Goal: Task Accomplishment & Management: Manage account settings

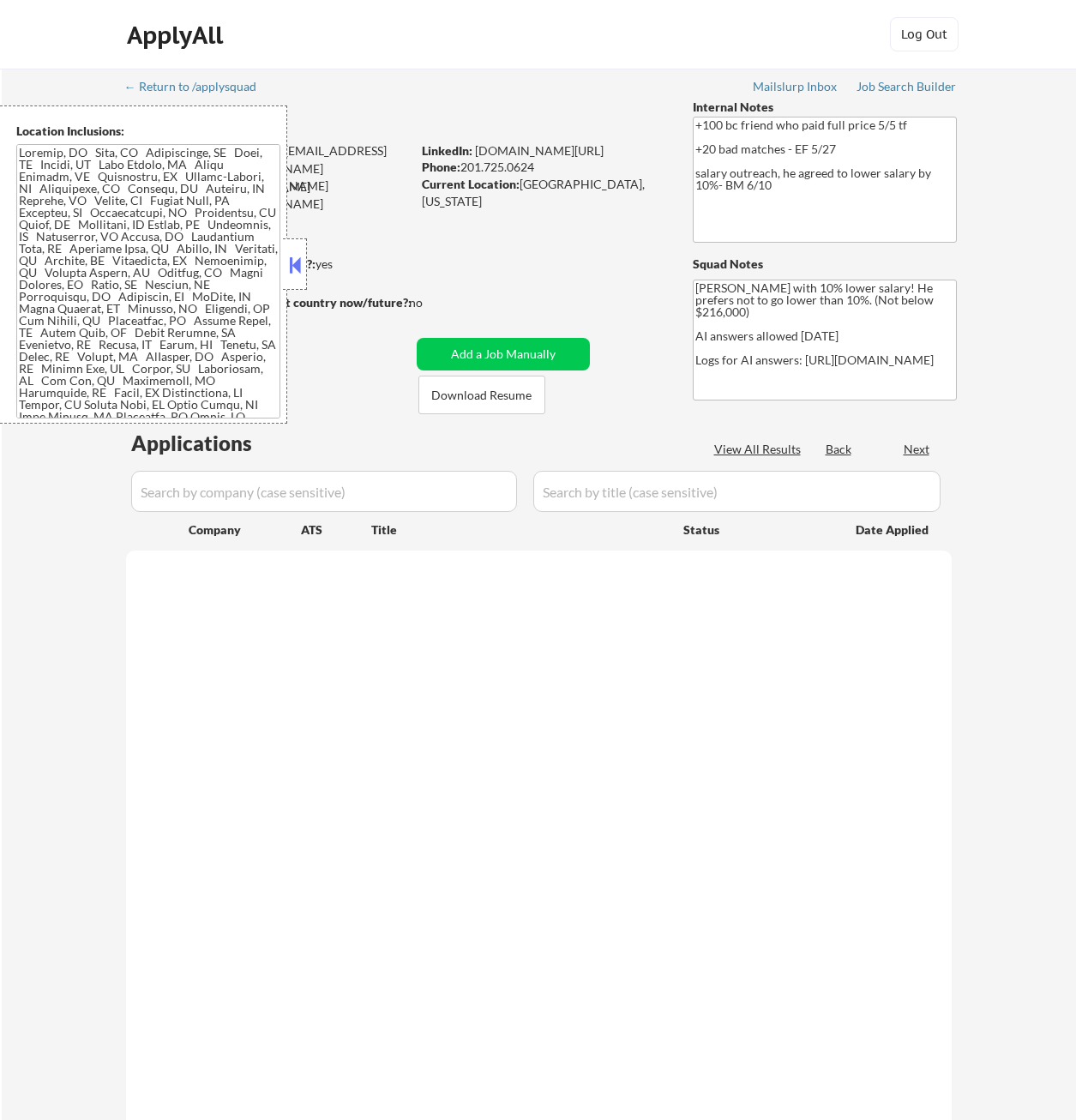
select select ""pending""
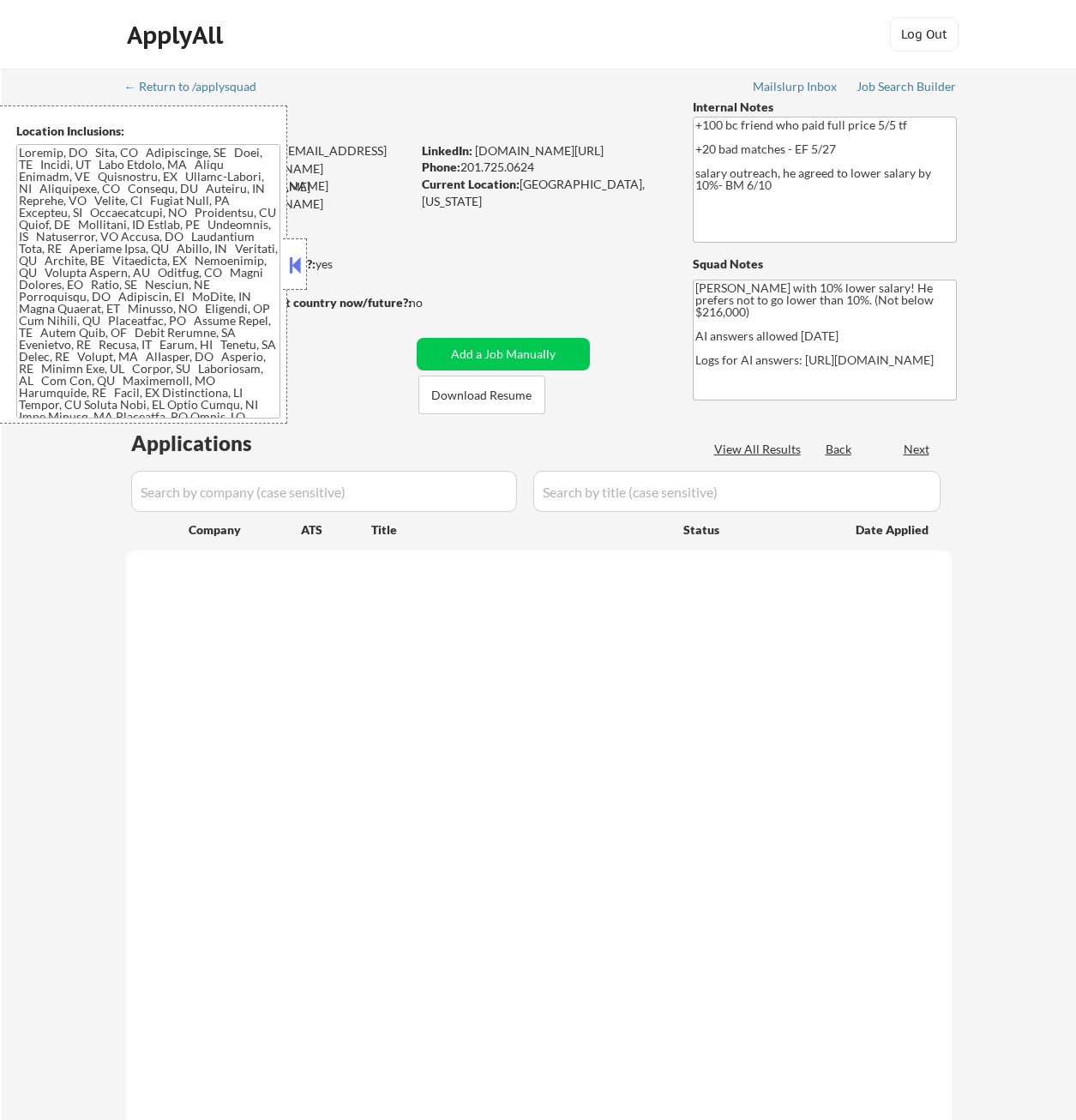
select select ""pending""
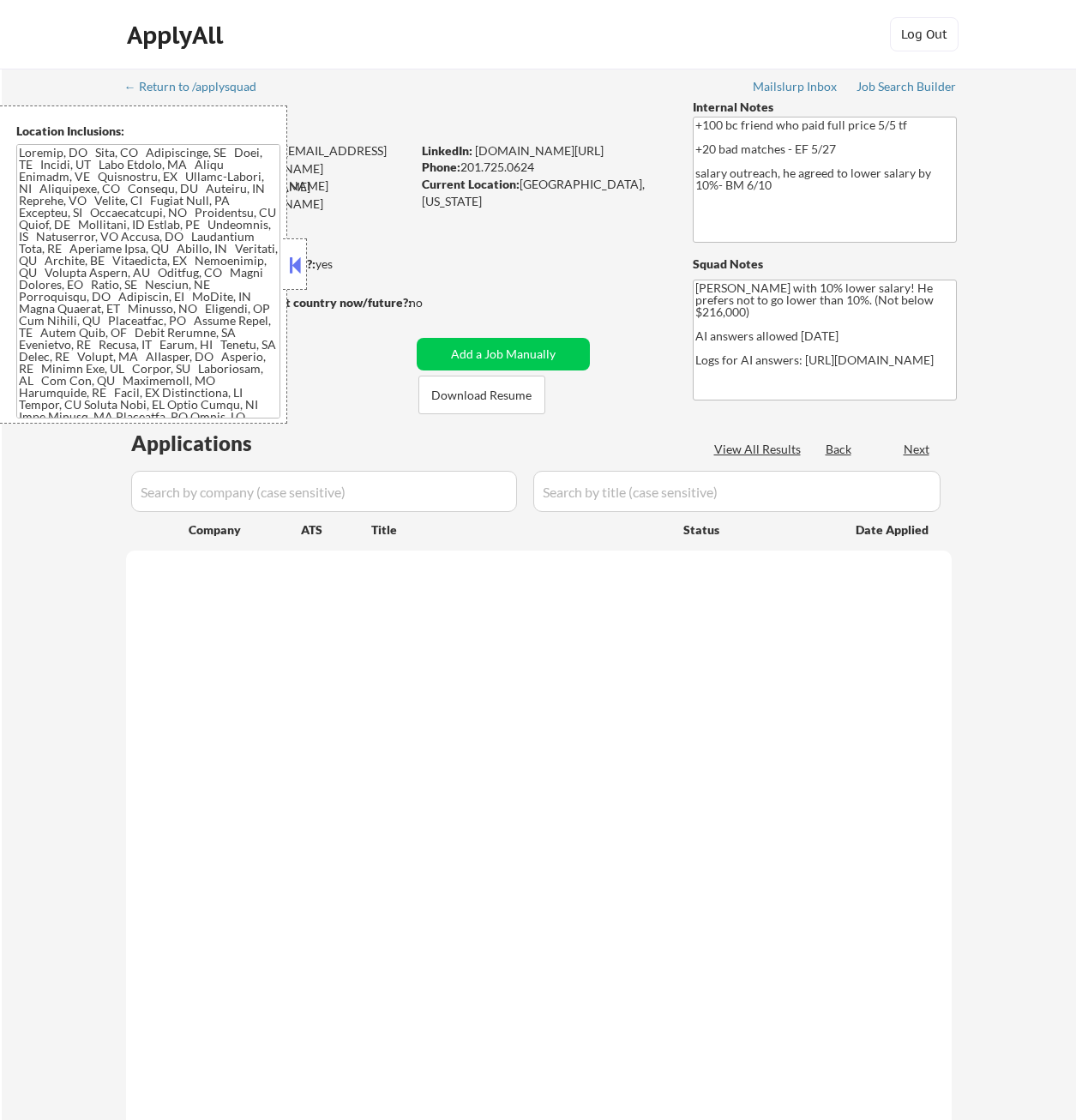
select select ""pending""
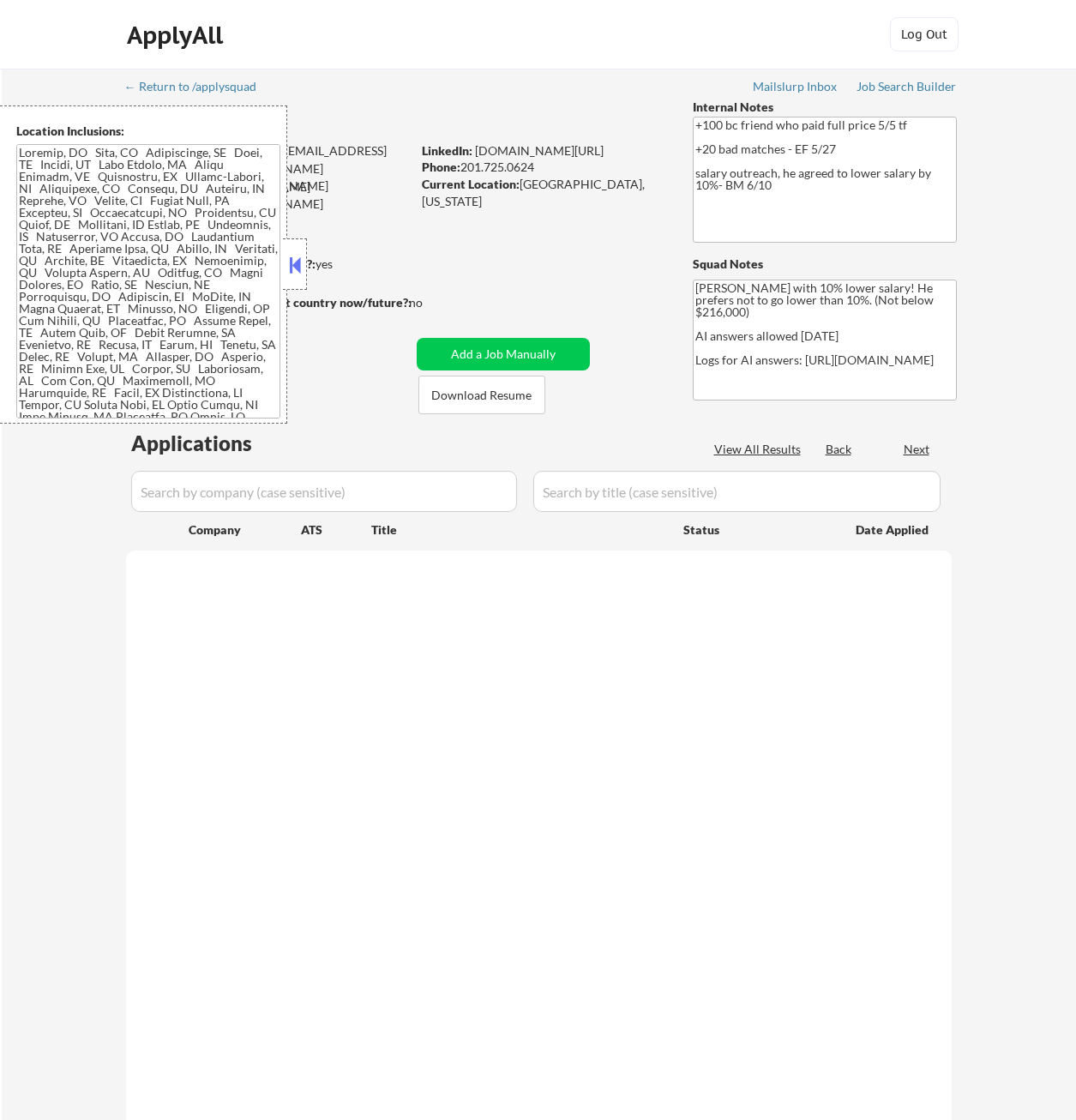
select select ""pending""
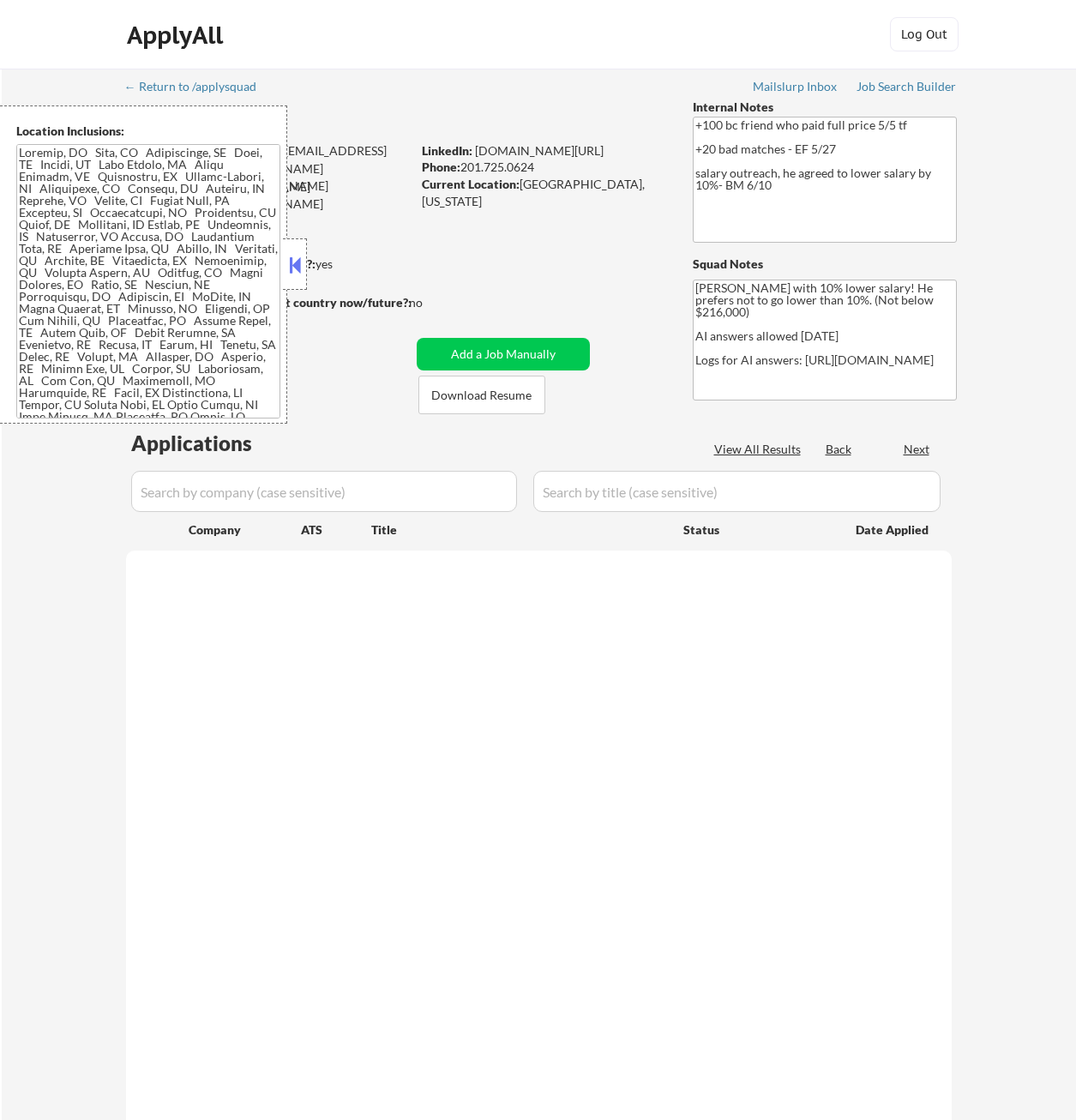
select select ""pending""
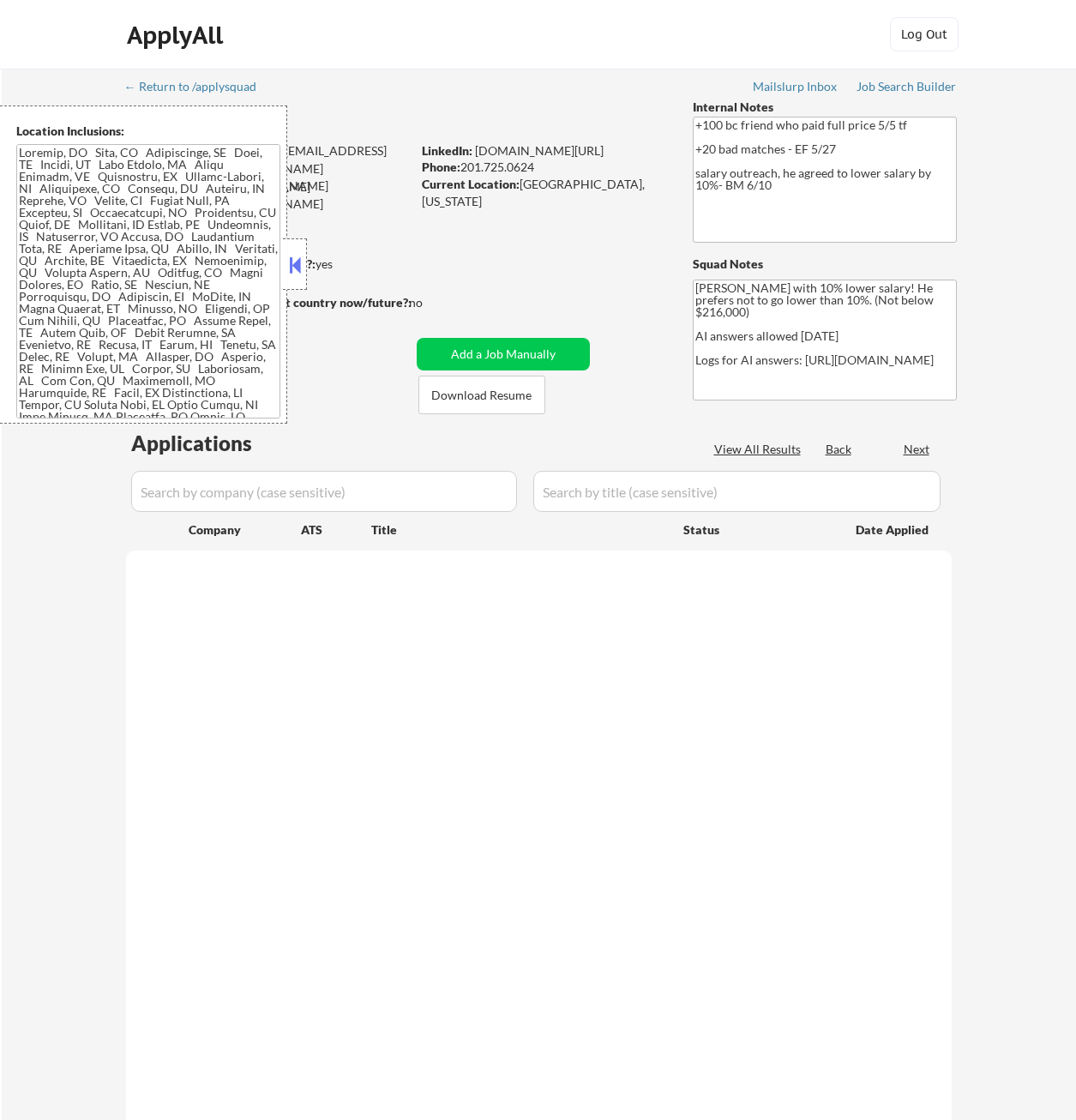
select select ""pending""
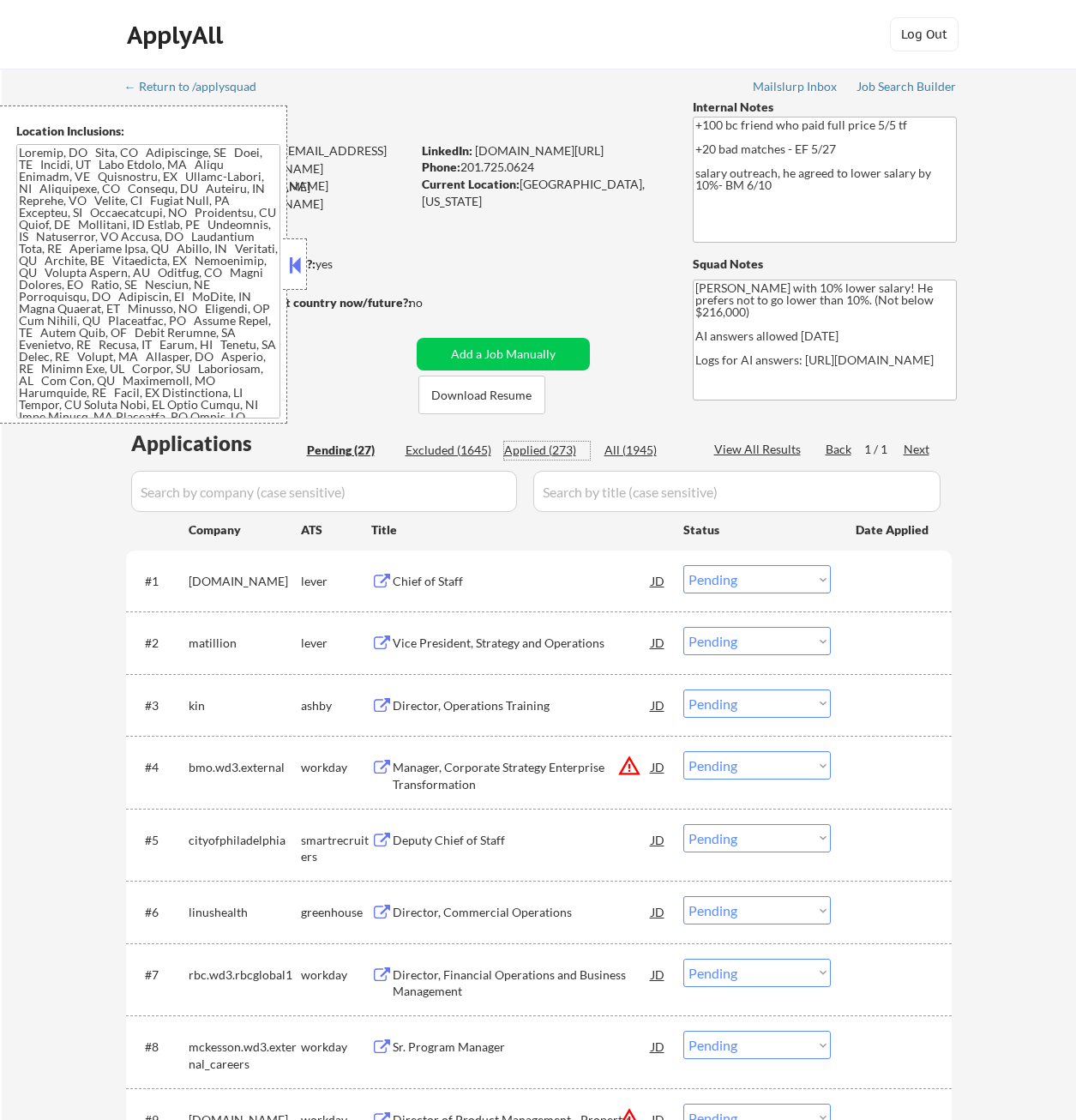
click at [550, 443] on div "Applied (273)" at bounding box center [547, 450] width 86 height 17
select select ""applied""
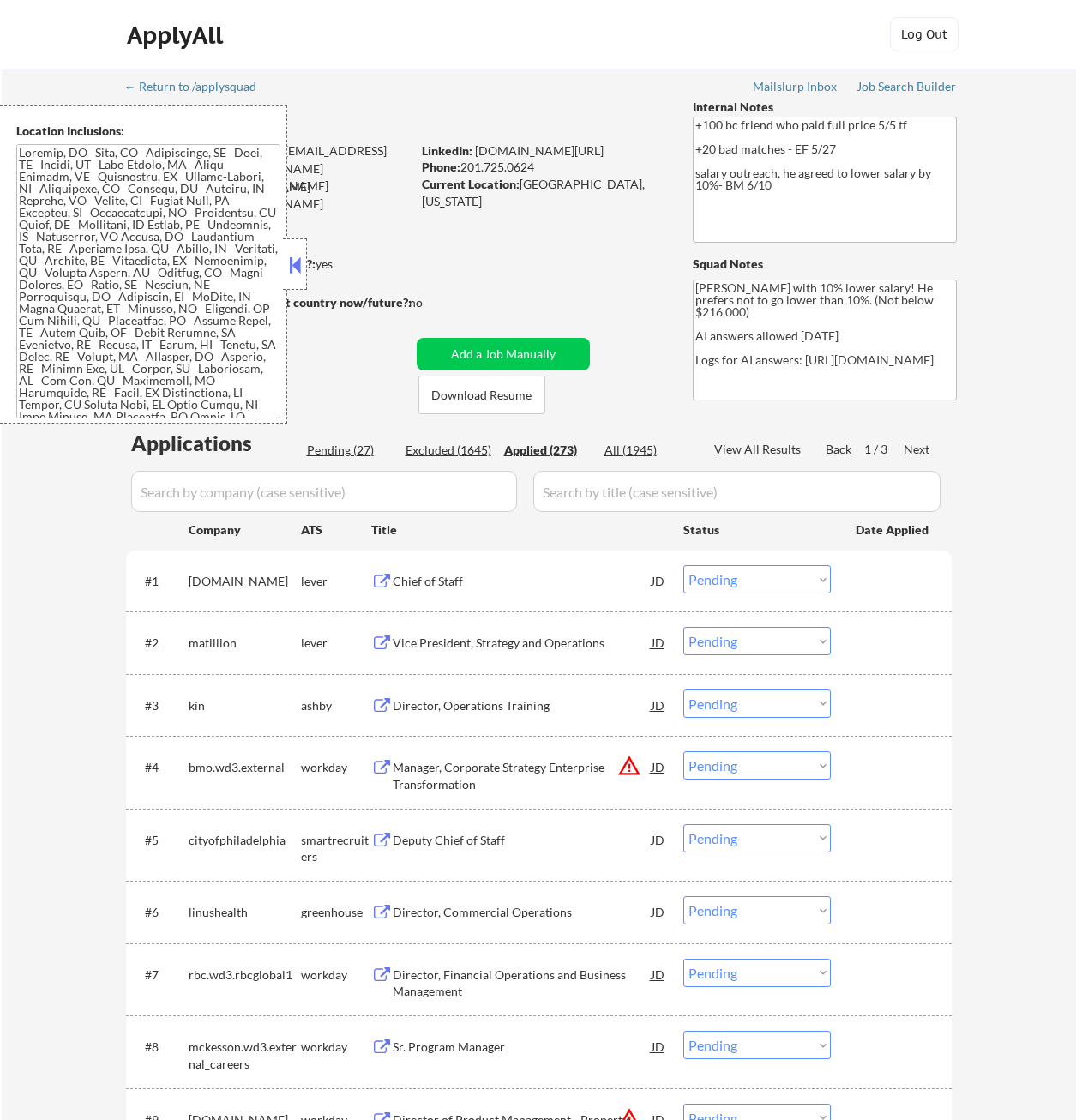
select select ""applied""
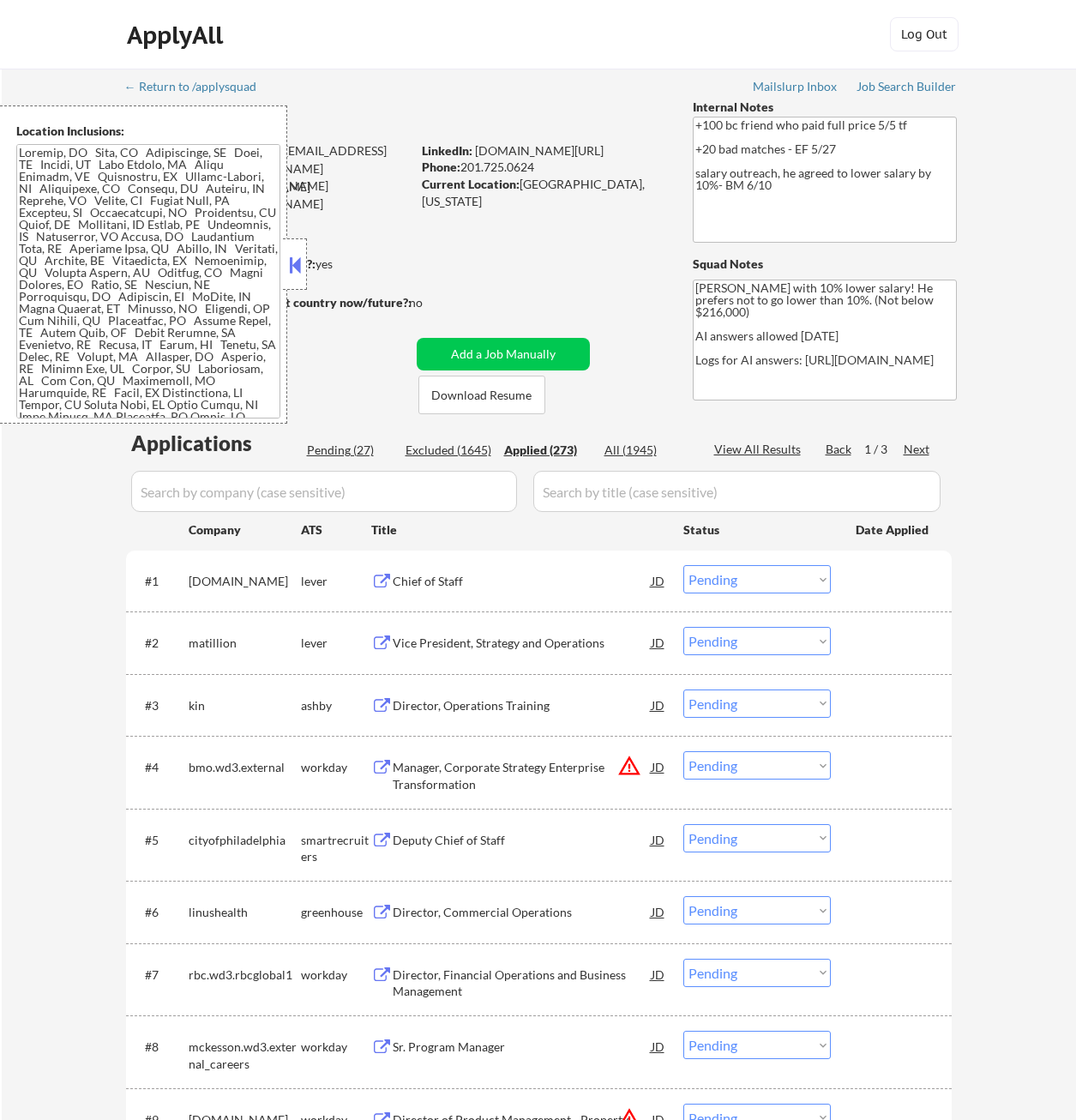
select select ""applied""
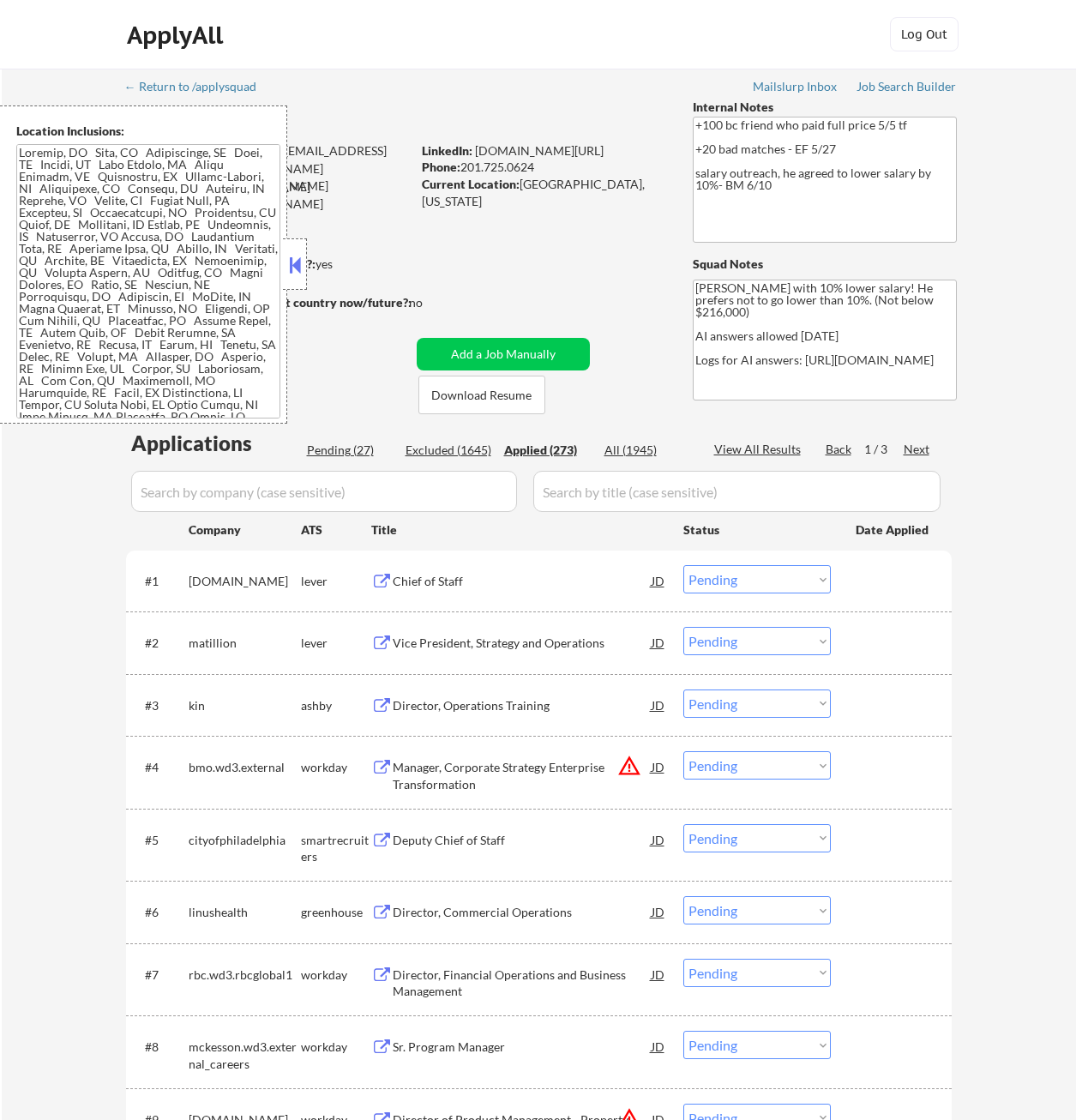
select select ""applied""
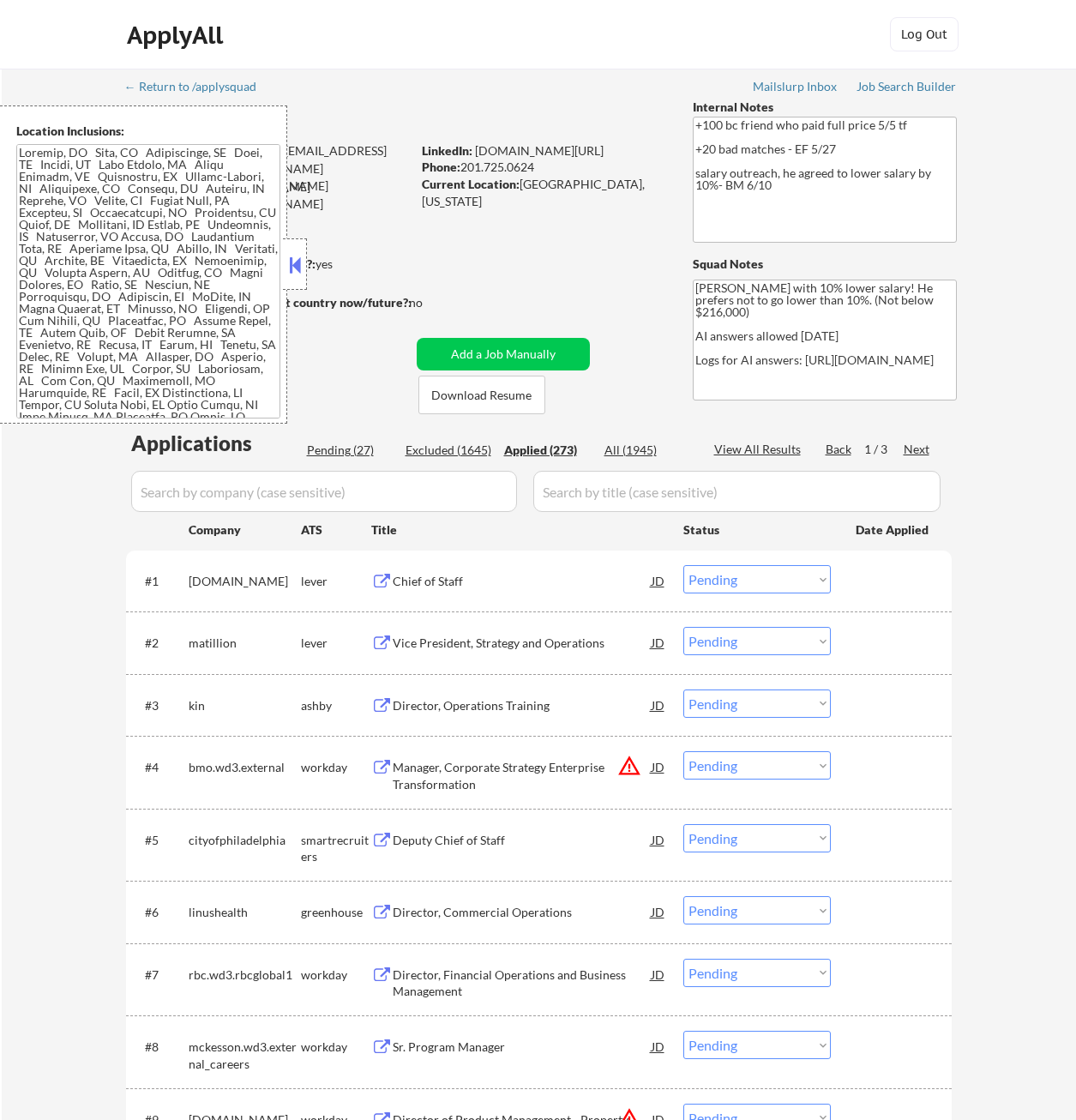
select select ""applied""
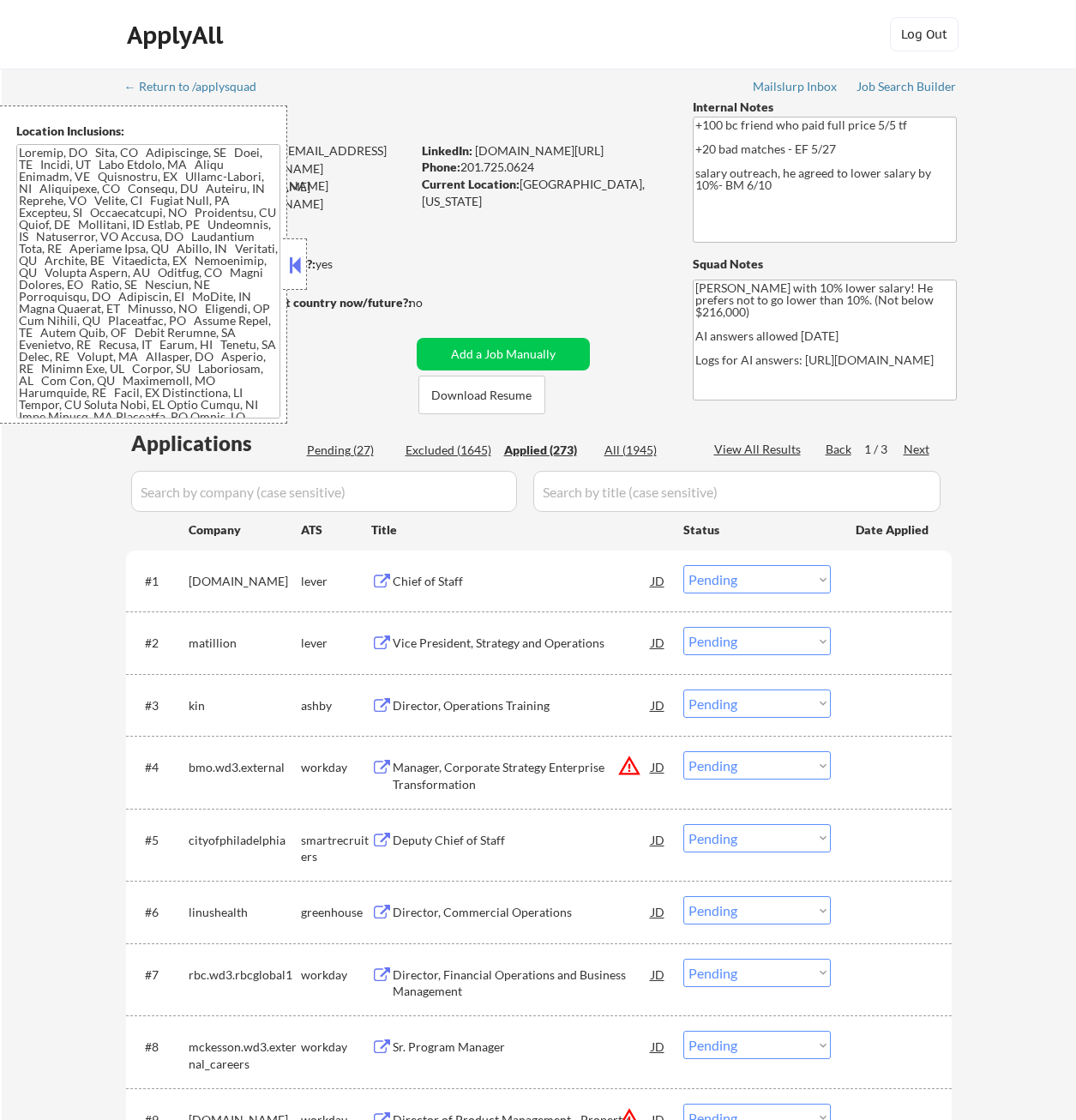
select select ""applied""
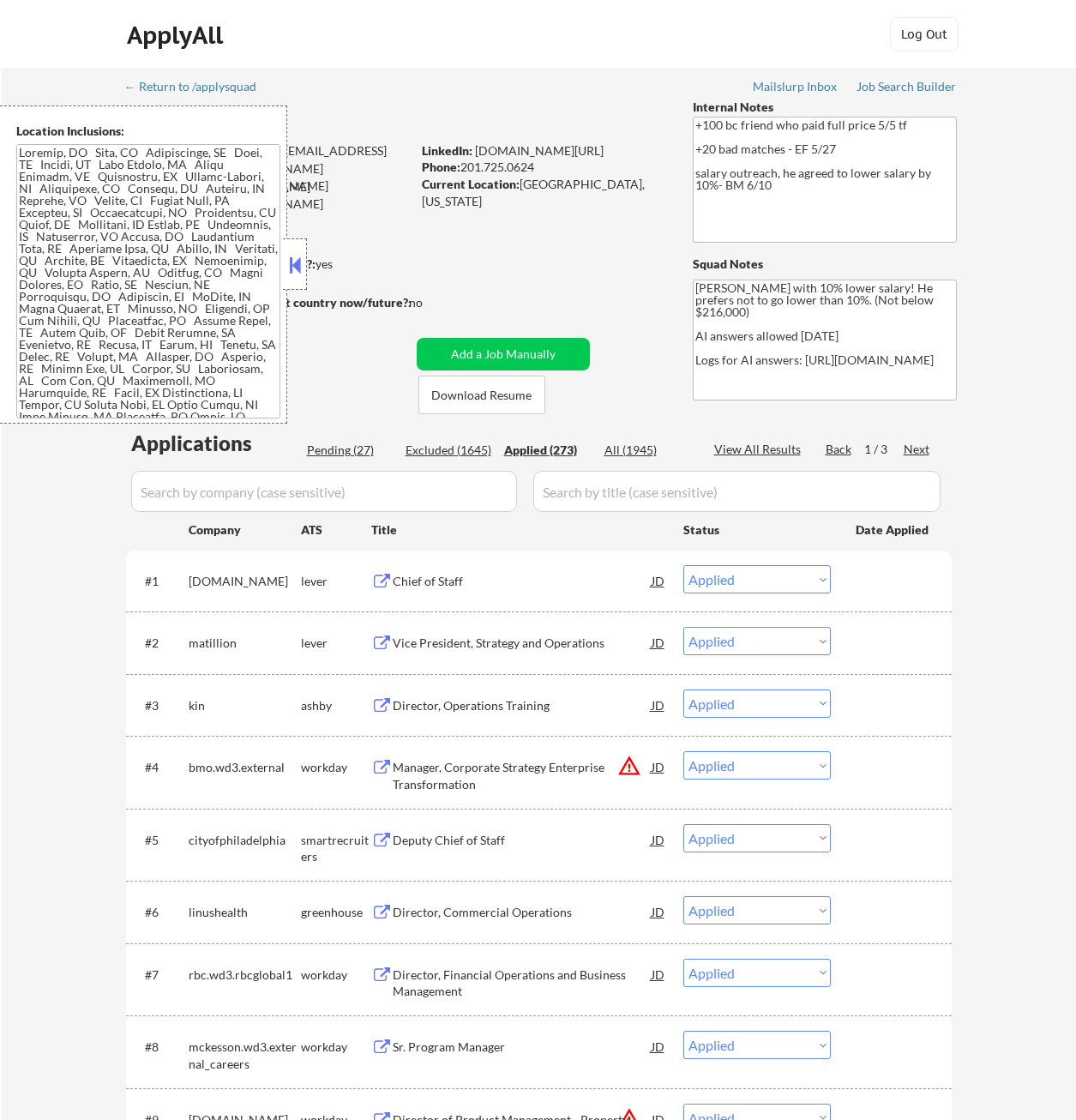
select select ""applied""
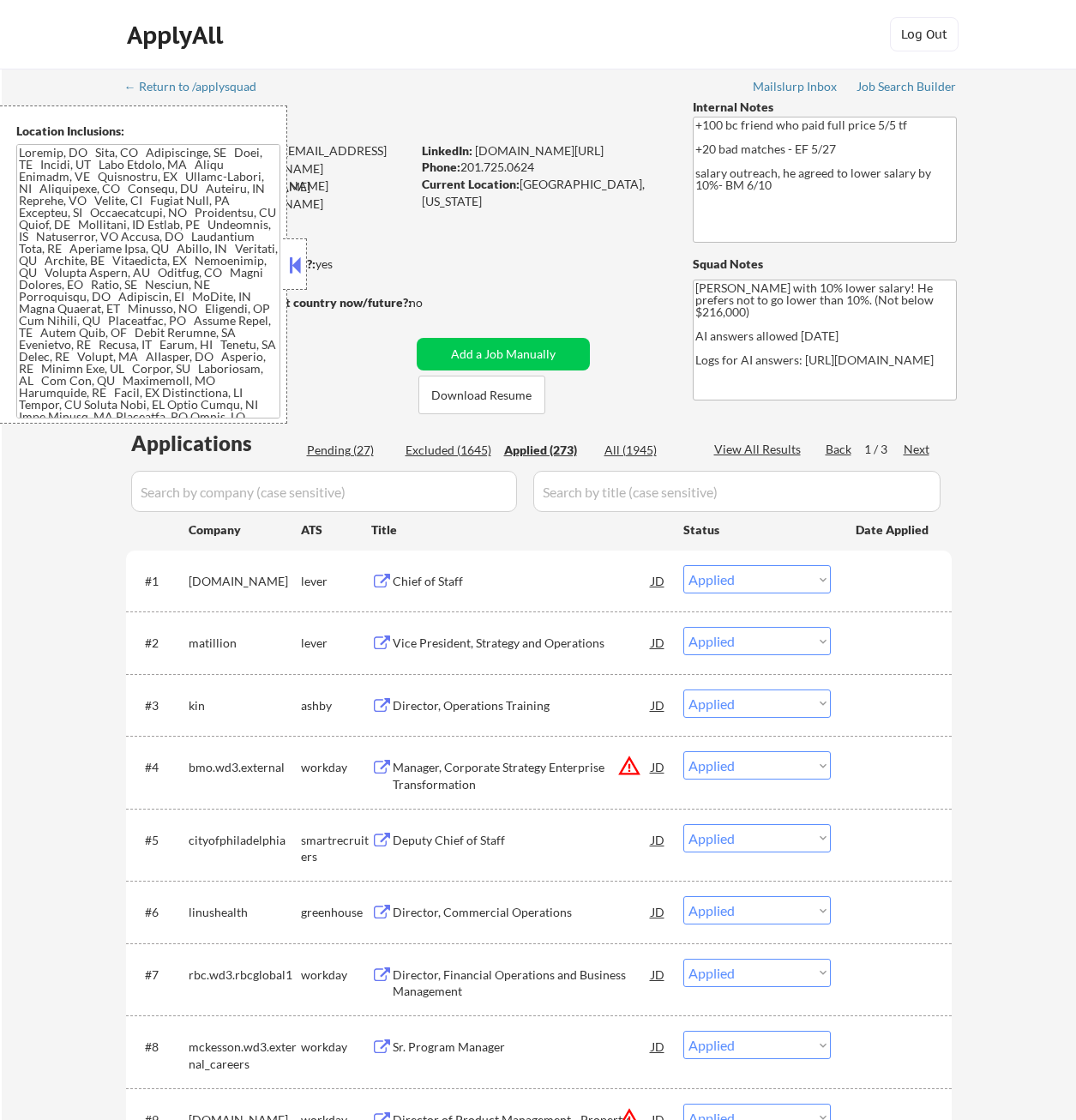
select select ""applied""
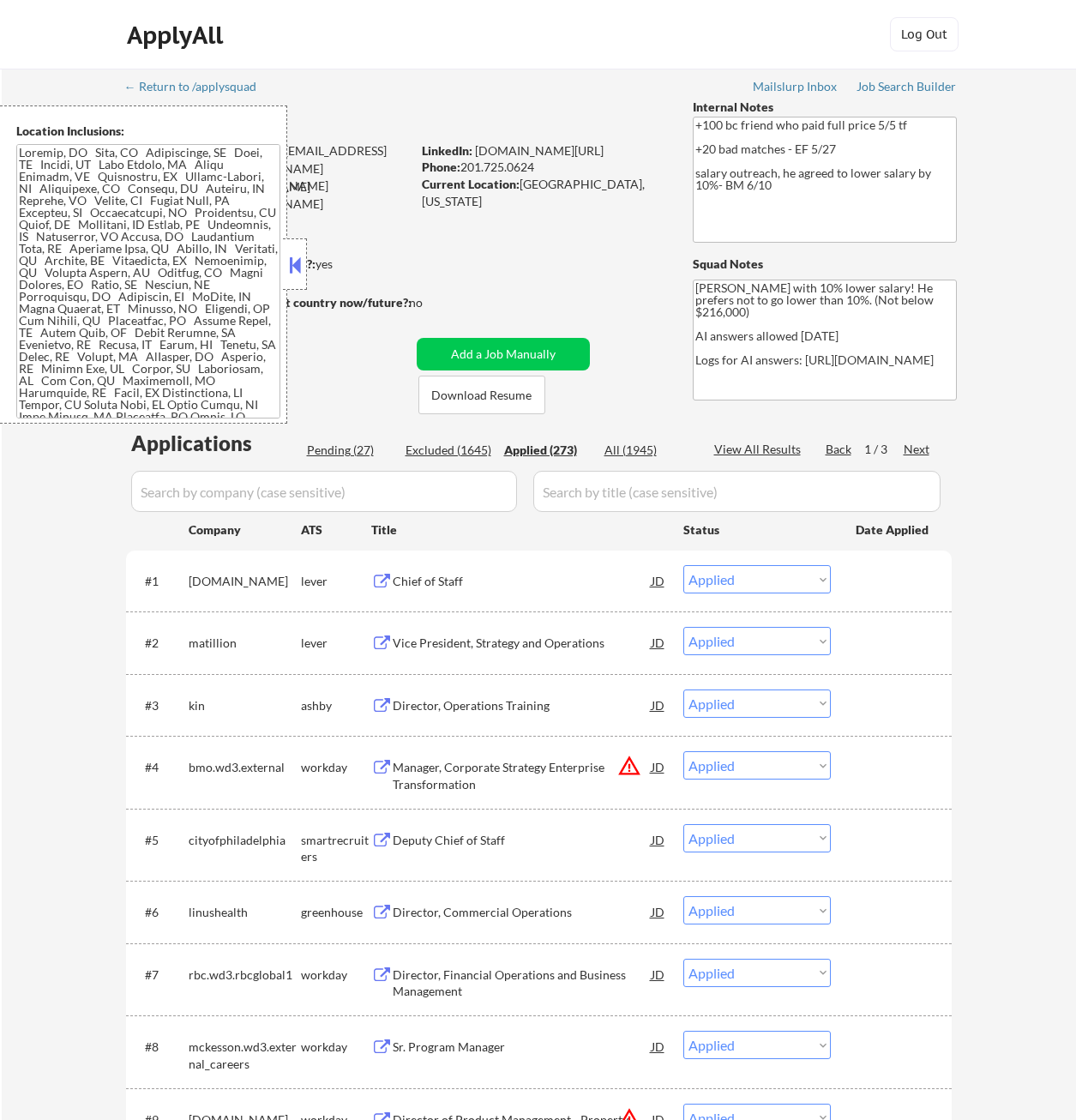
select select ""applied""
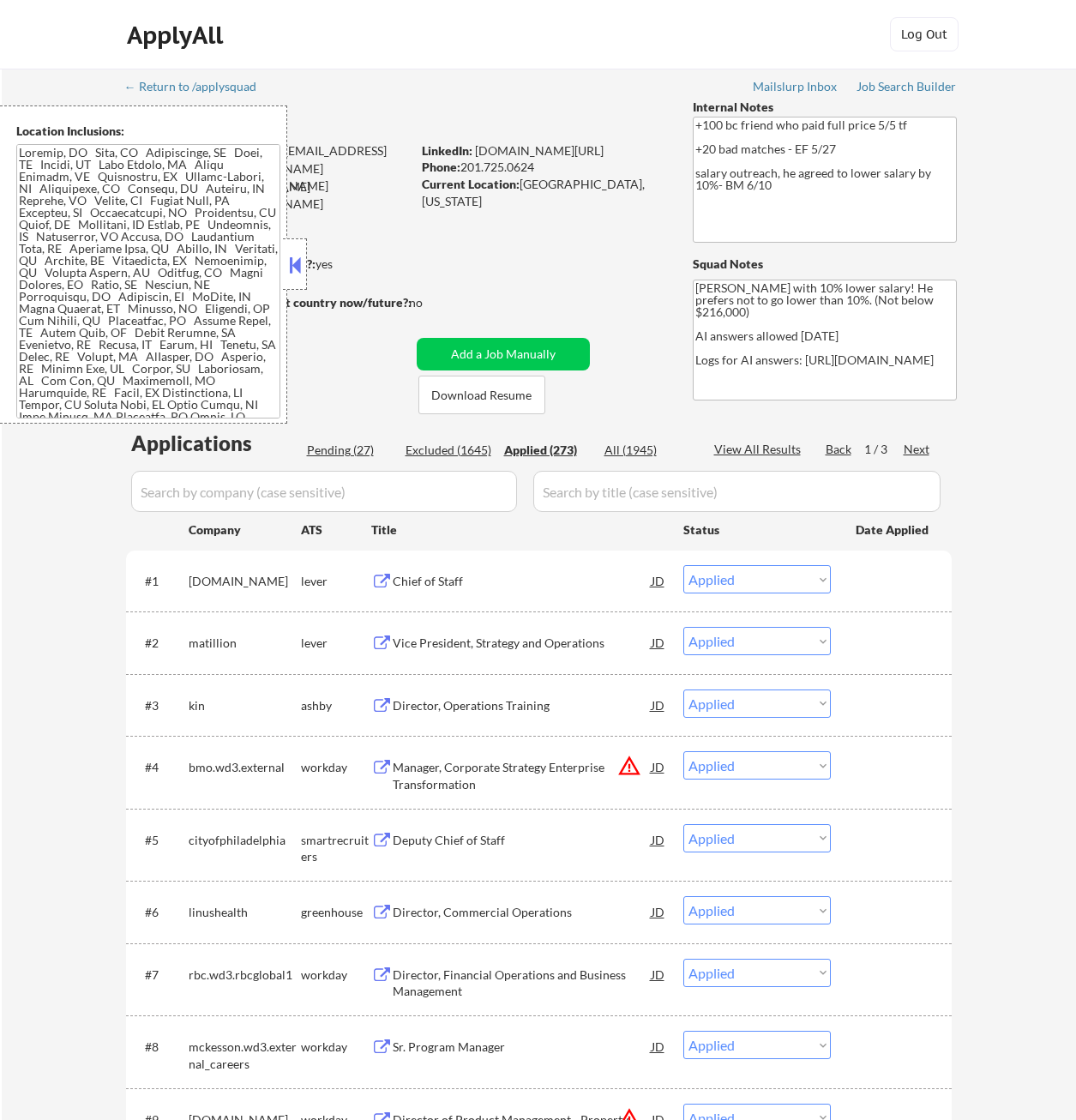
select select ""applied""
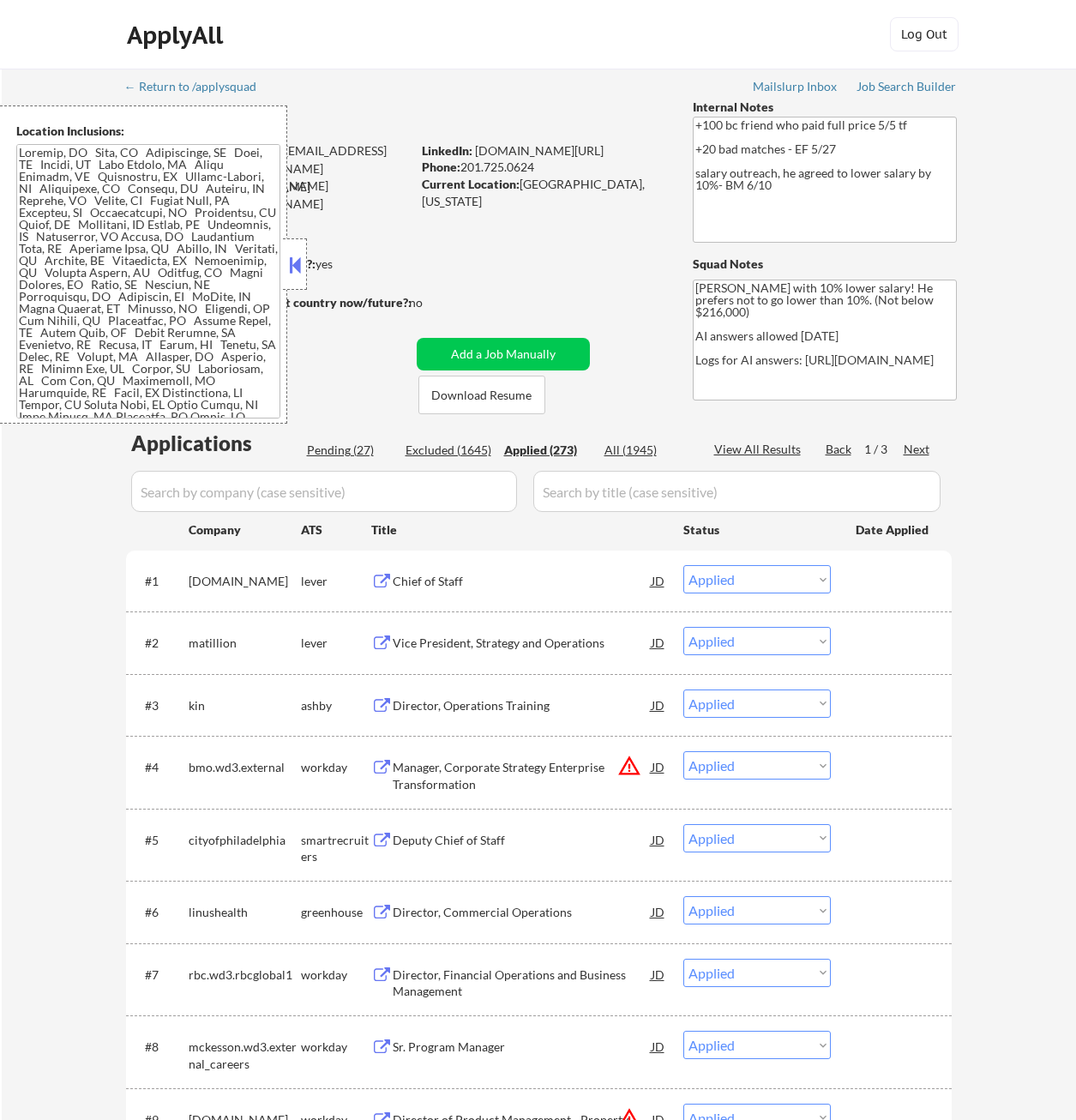
select select ""applied""
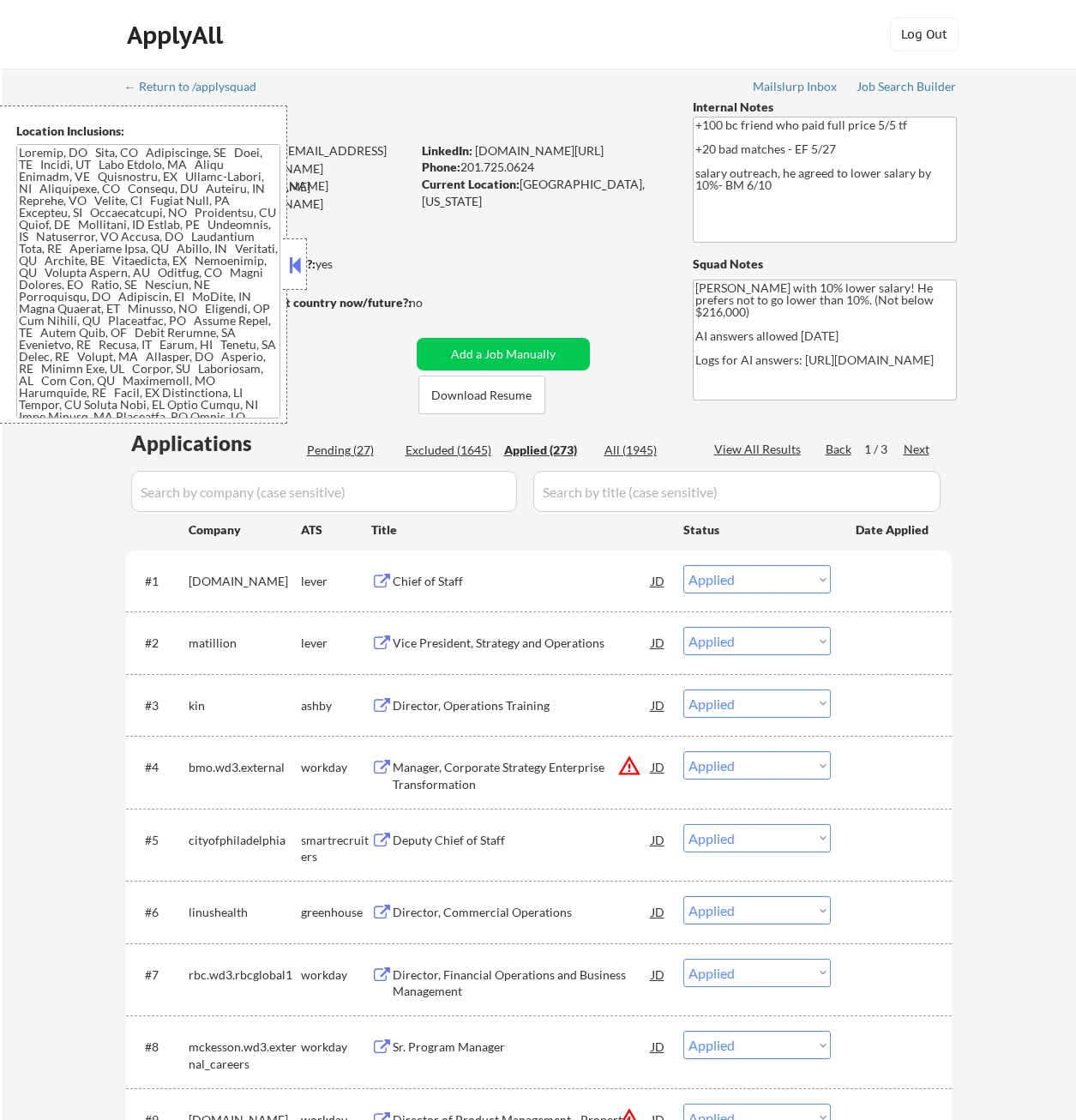
select select ""applied""
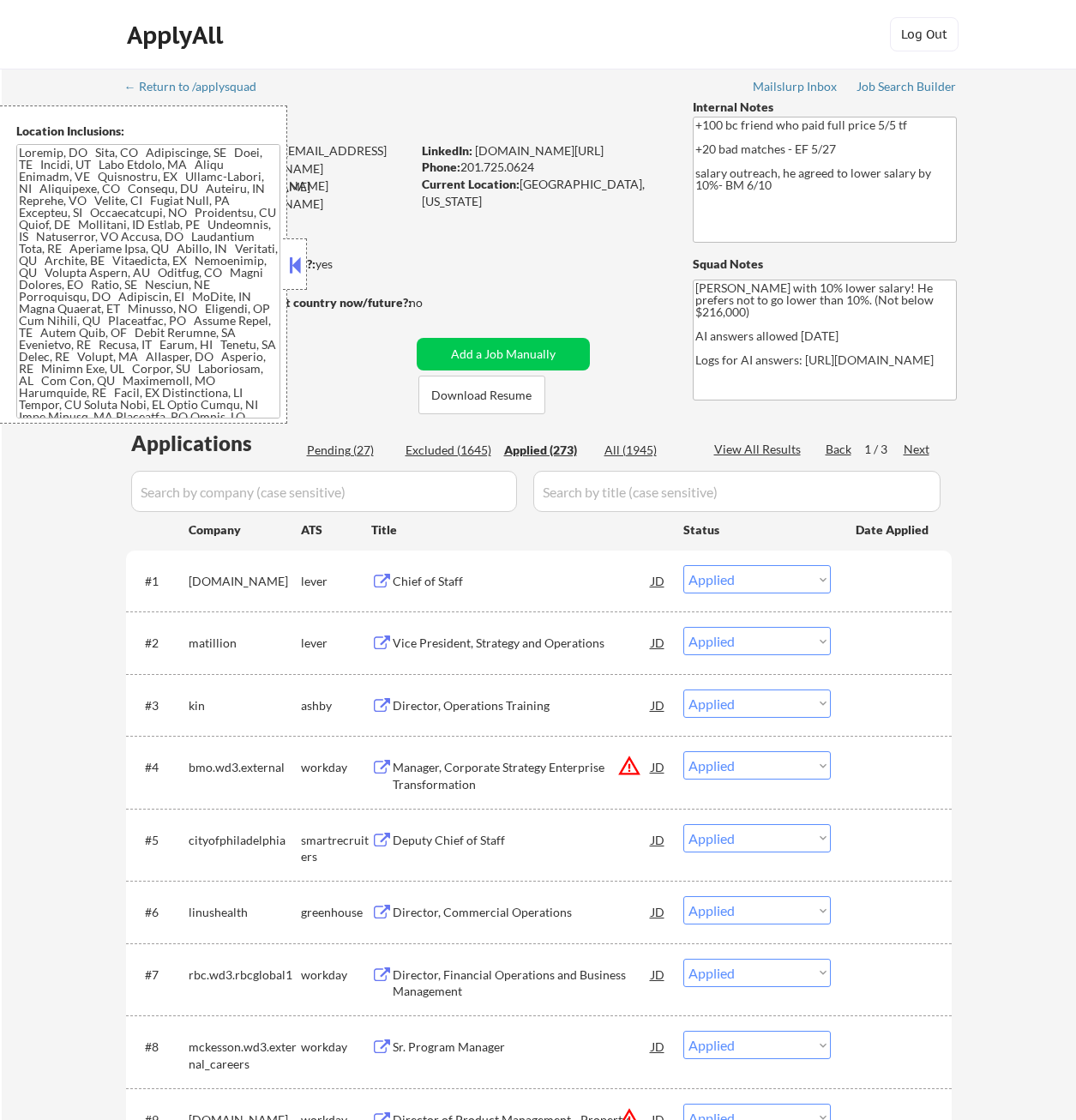
select select ""applied""
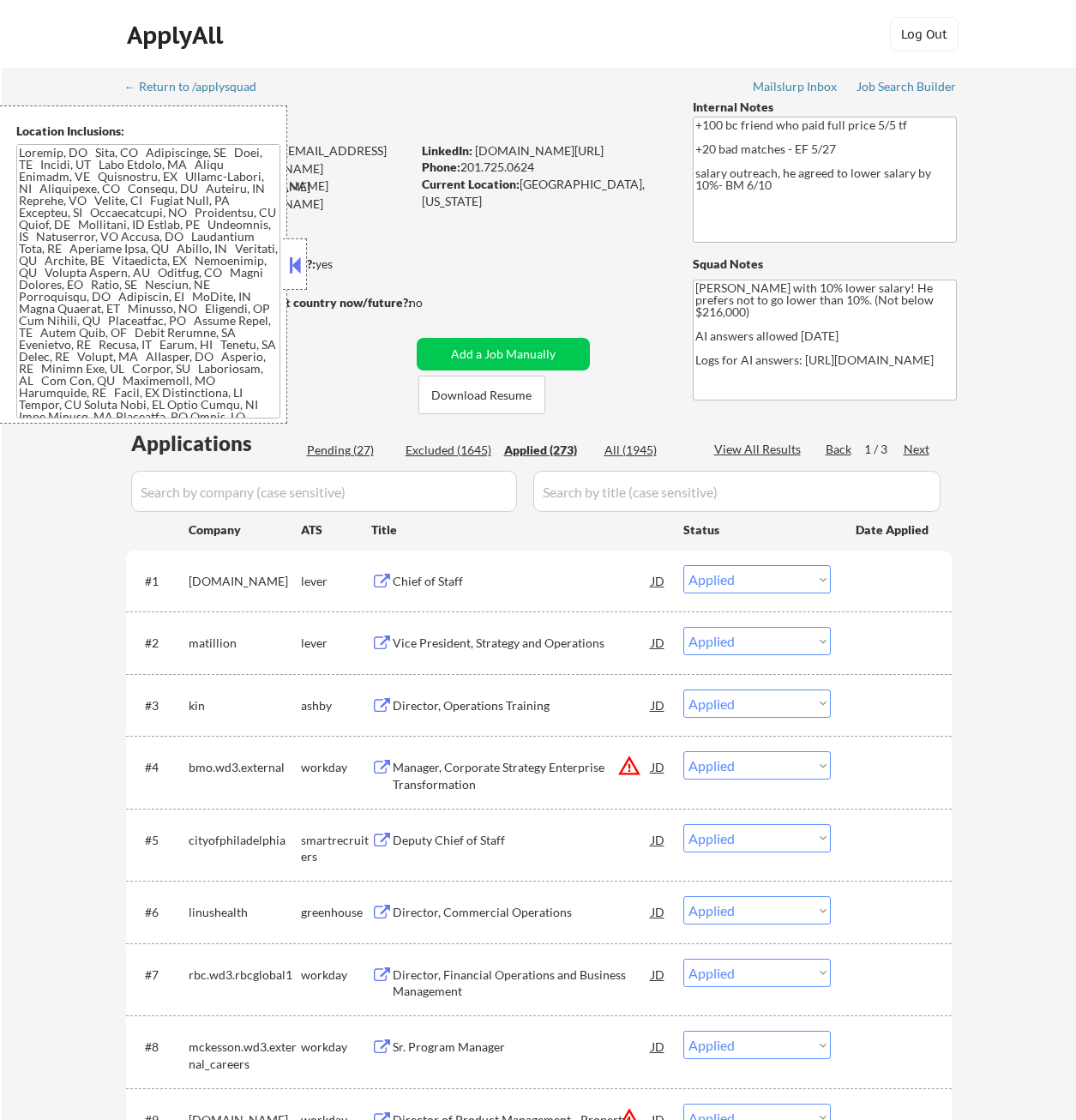
select select ""applied""
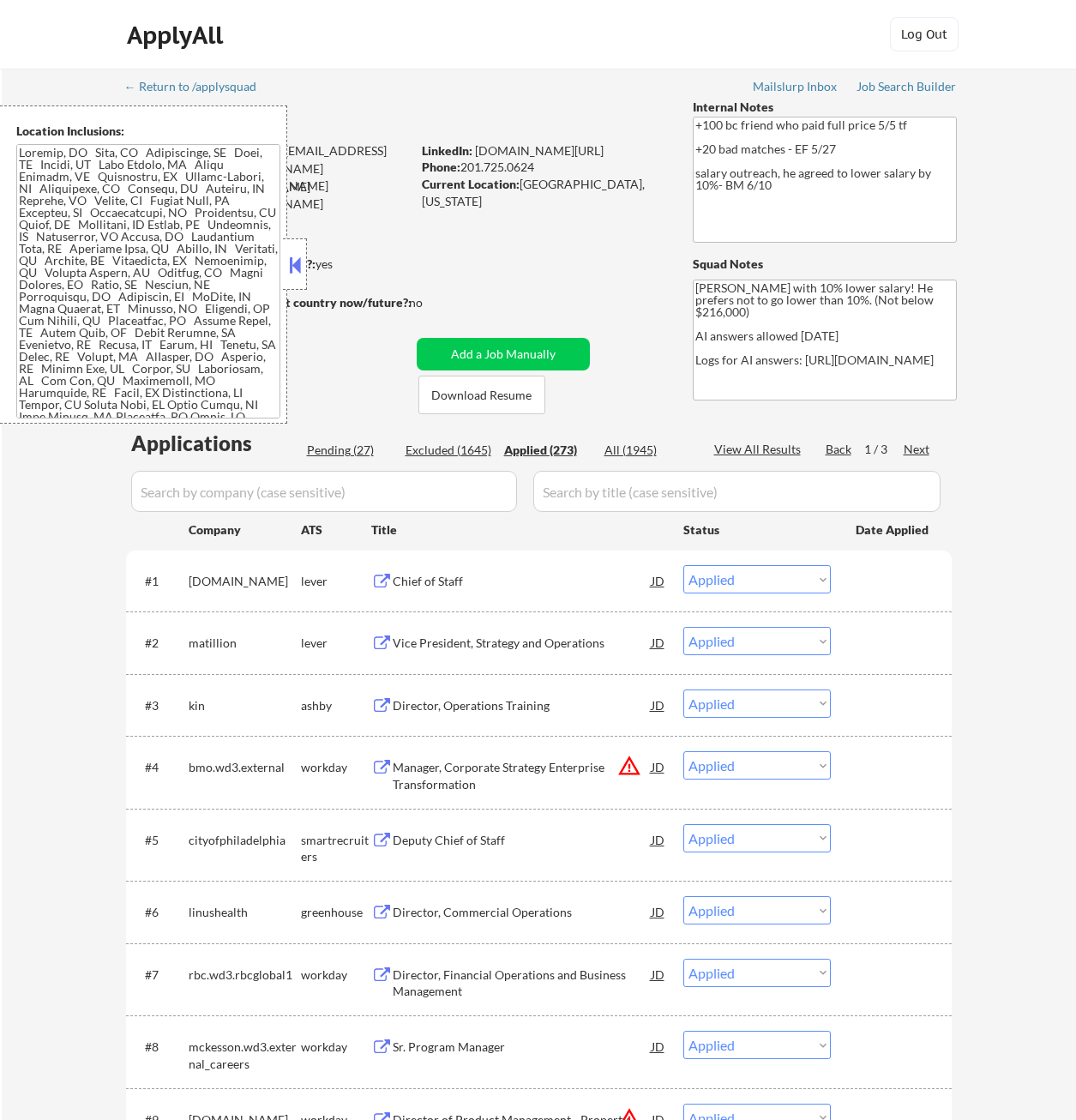
select select ""applied""
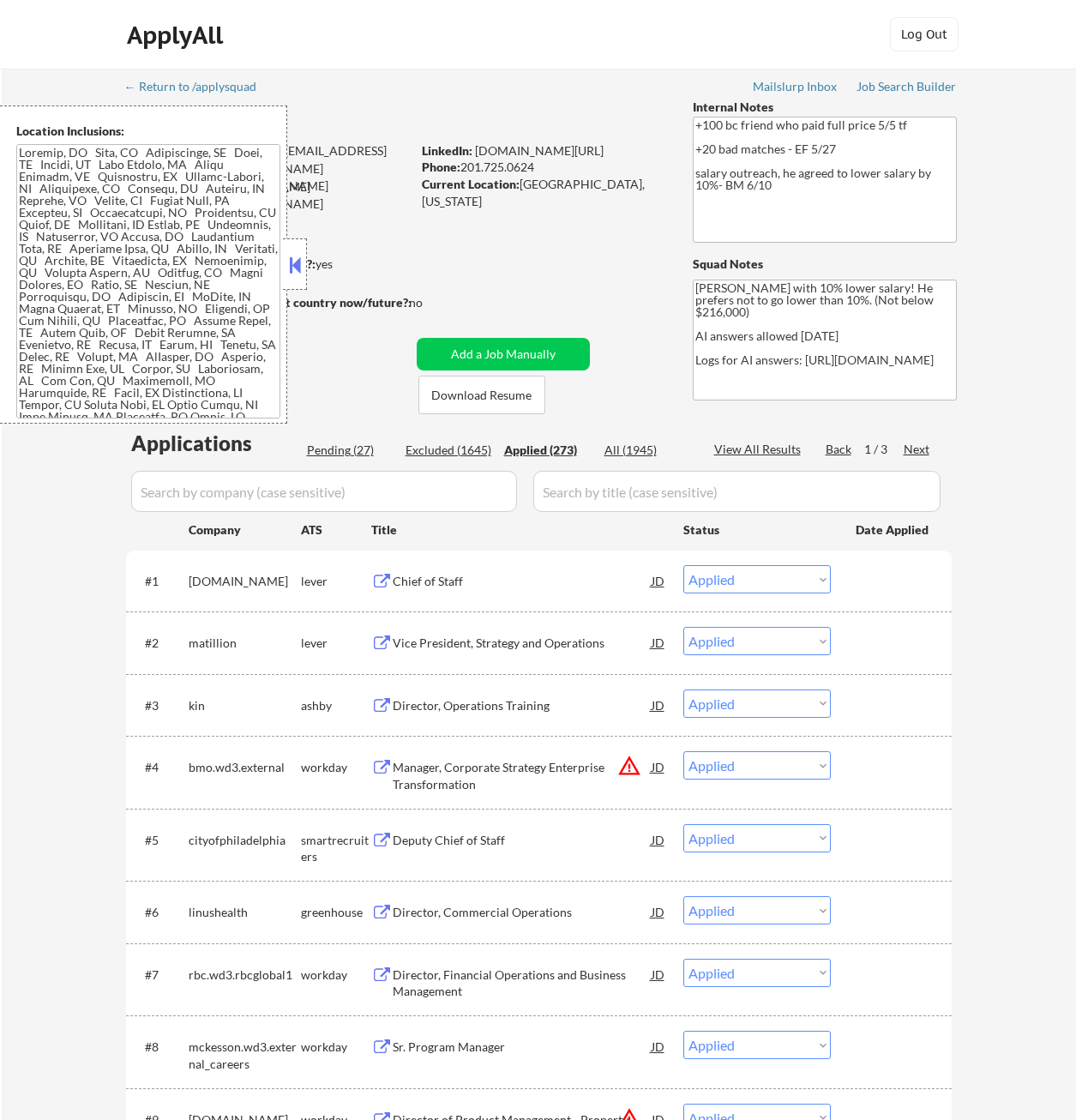
select select ""applied""
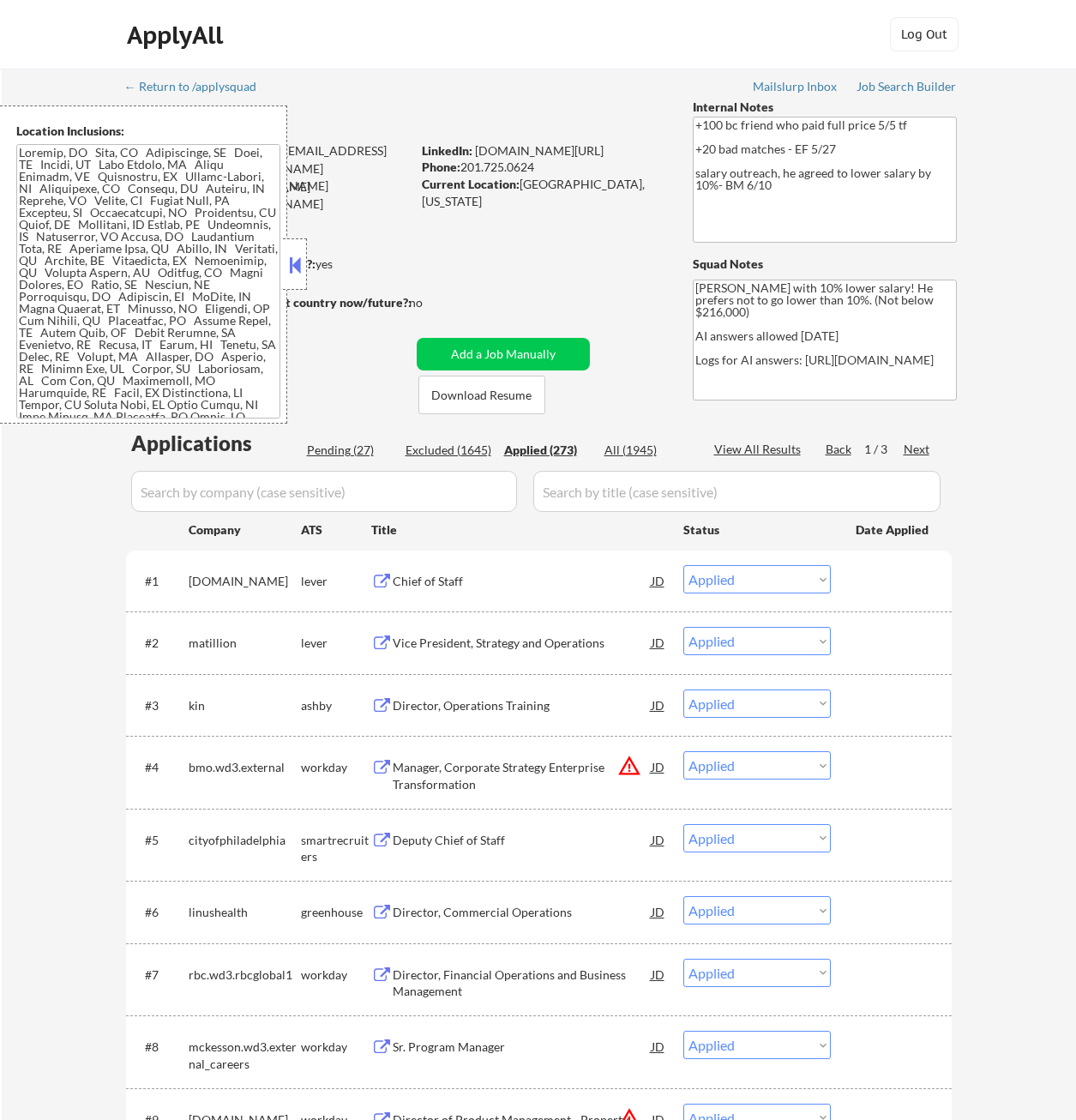
select select ""applied""
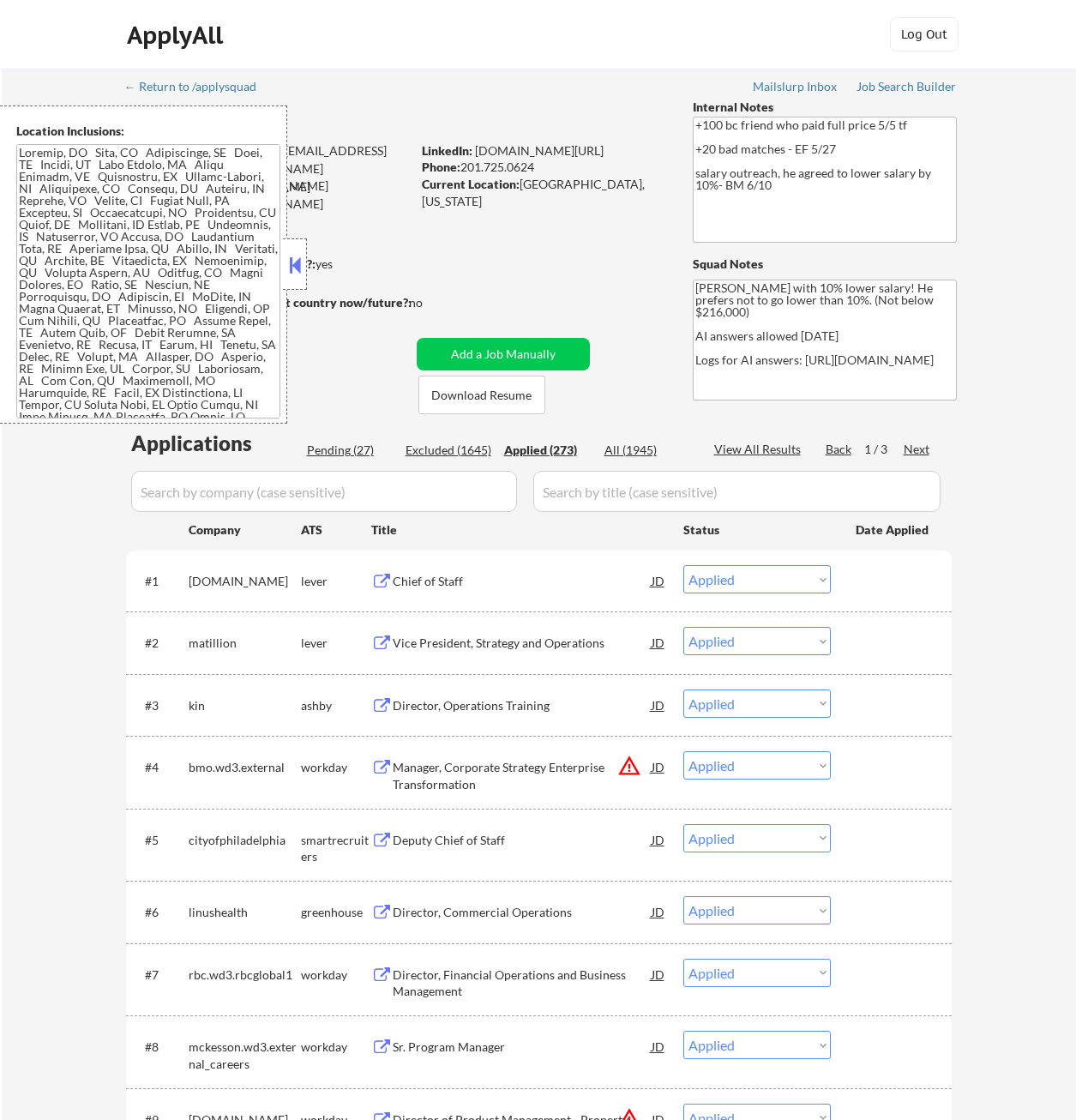
select select ""applied""
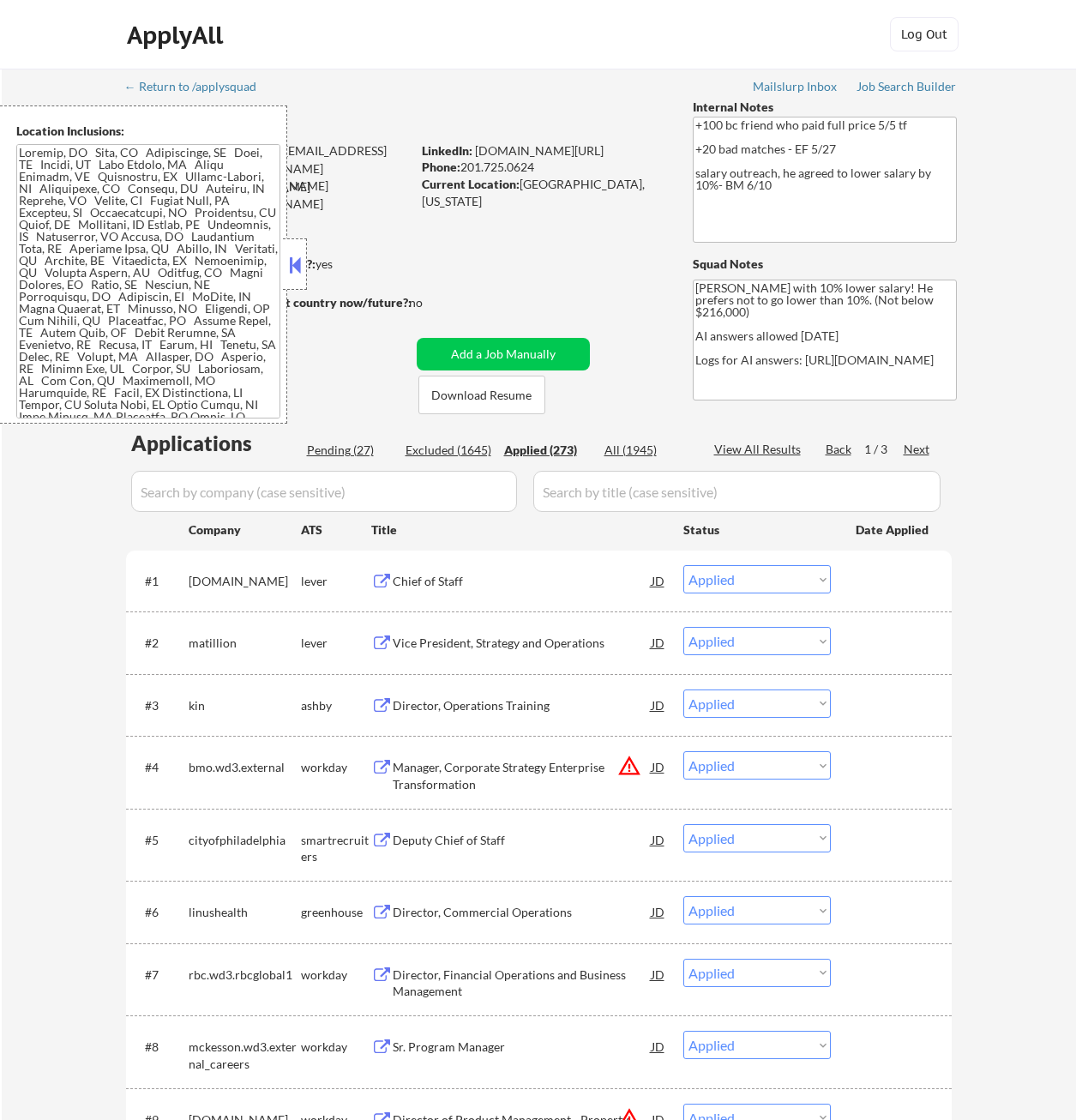
select select ""applied""
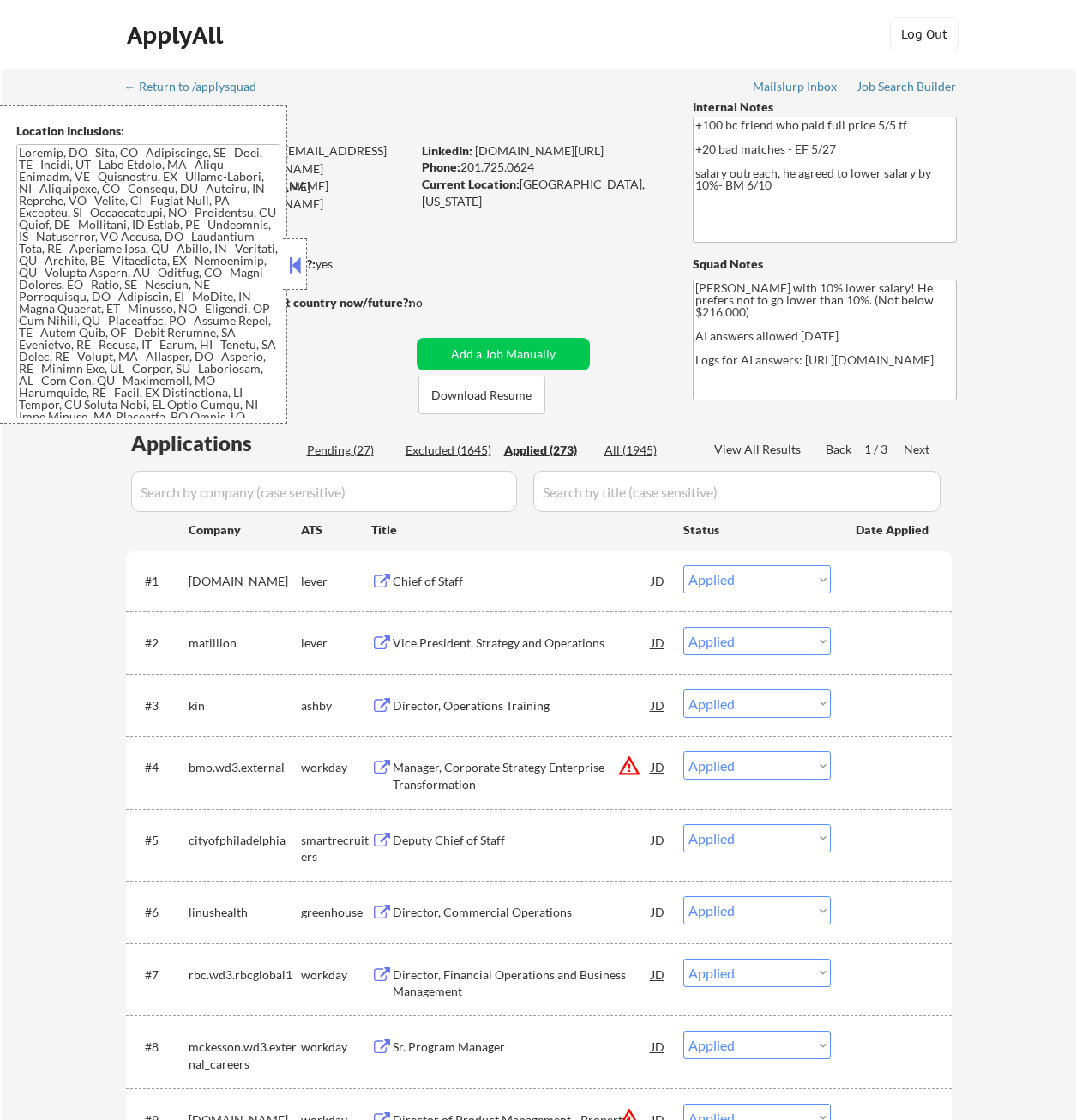
select select ""applied""
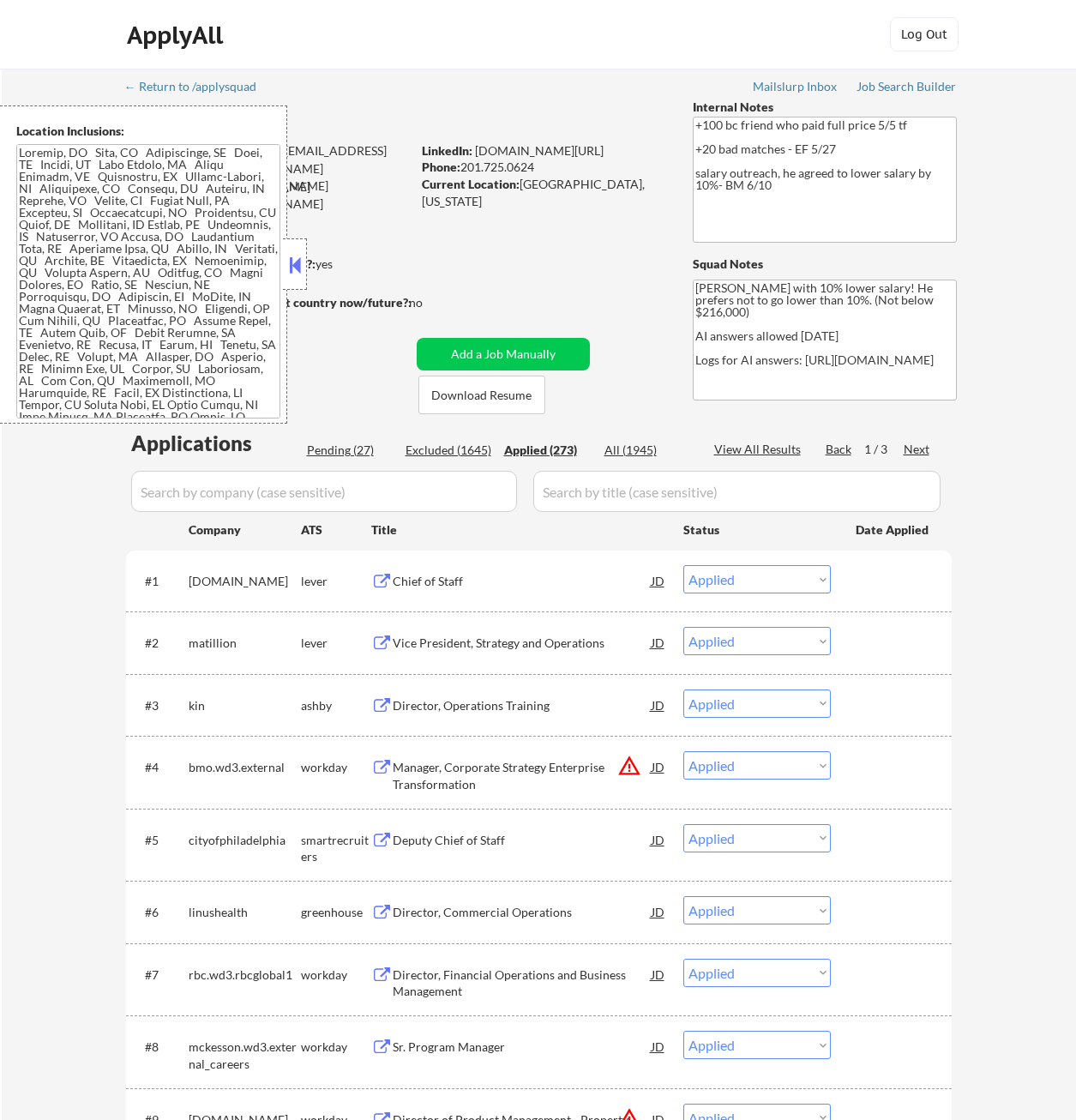
select select ""applied""
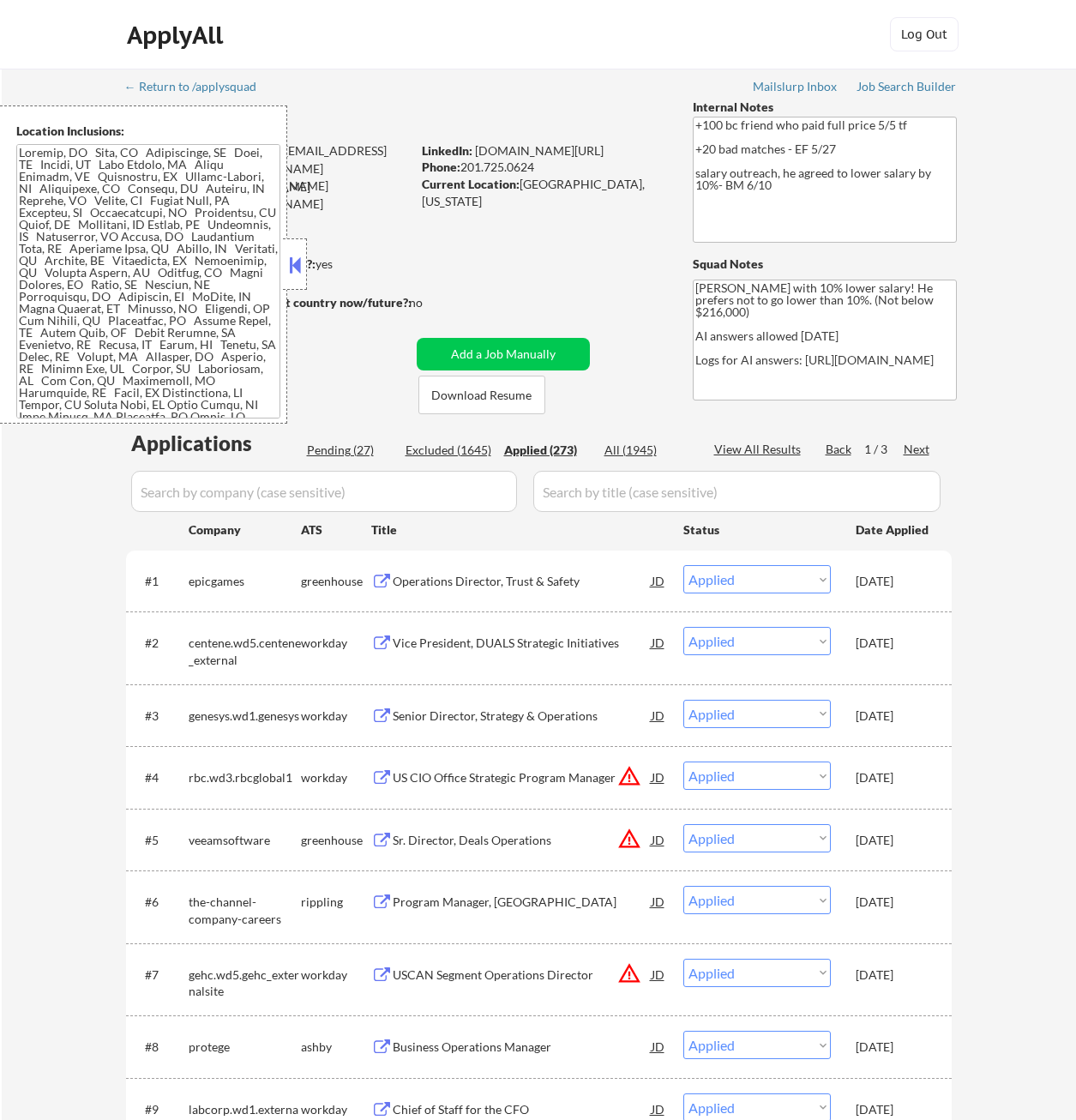
scroll to position [257, 0]
